Goal: Information Seeking & Learning: Learn about a topic

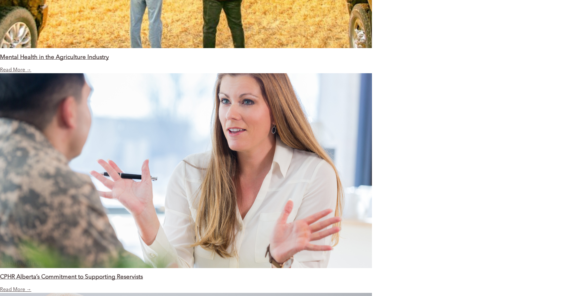
scroll to position [838, 0]
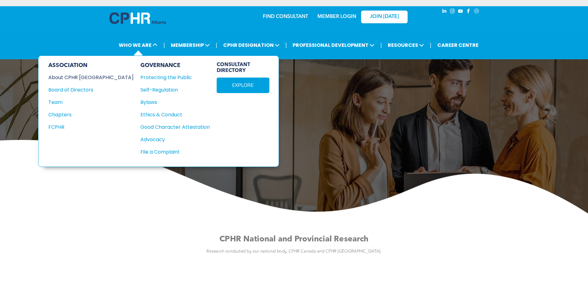
click at [86, 78] on div "About CPHR [GEOGRAPHIC_DATA]" at bounding box center [86, 78] width 77 height 8
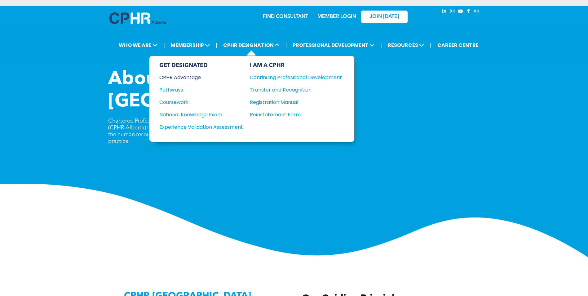
click at [195, 77] on div "CPHR Advantage" at bounding box center [196, 78] width 75 height 8
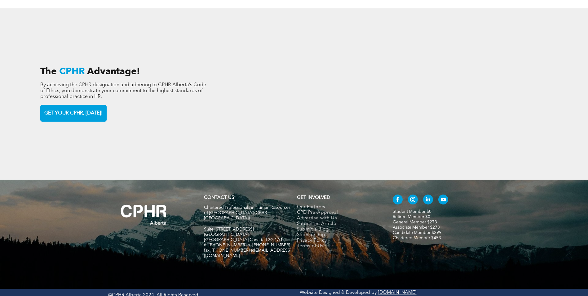
scroll to position [963, 0]
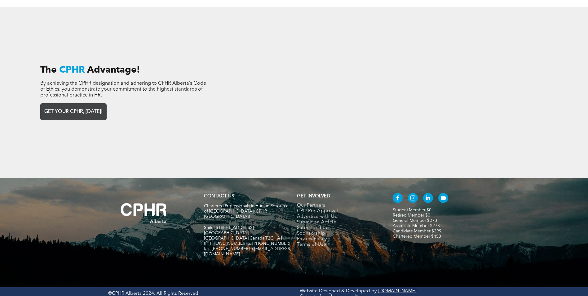
click at [87, 111] on span "GET YOUR CPHR, [DATE]!" at bounding box center [73, 112] width 63 height 12
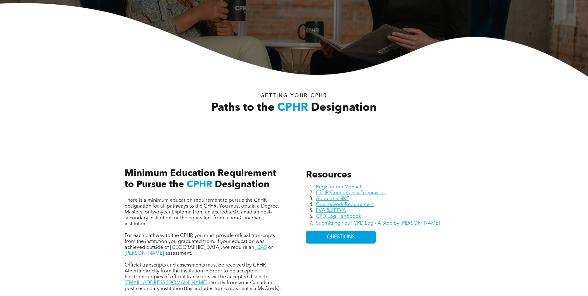
scroll to position [186, 0]
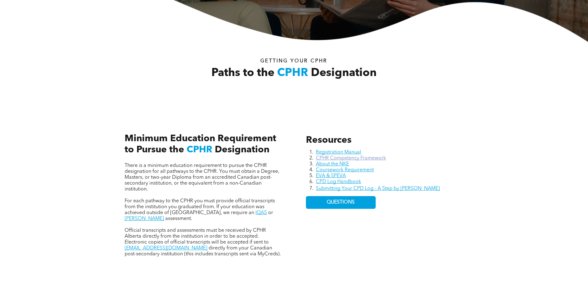
click at [359, 159] on link "CPHR Competency Framework" at bounding box center [351, 158] width 70 height 5
